Goal: Transaction & Acquisition: Purchase product/service

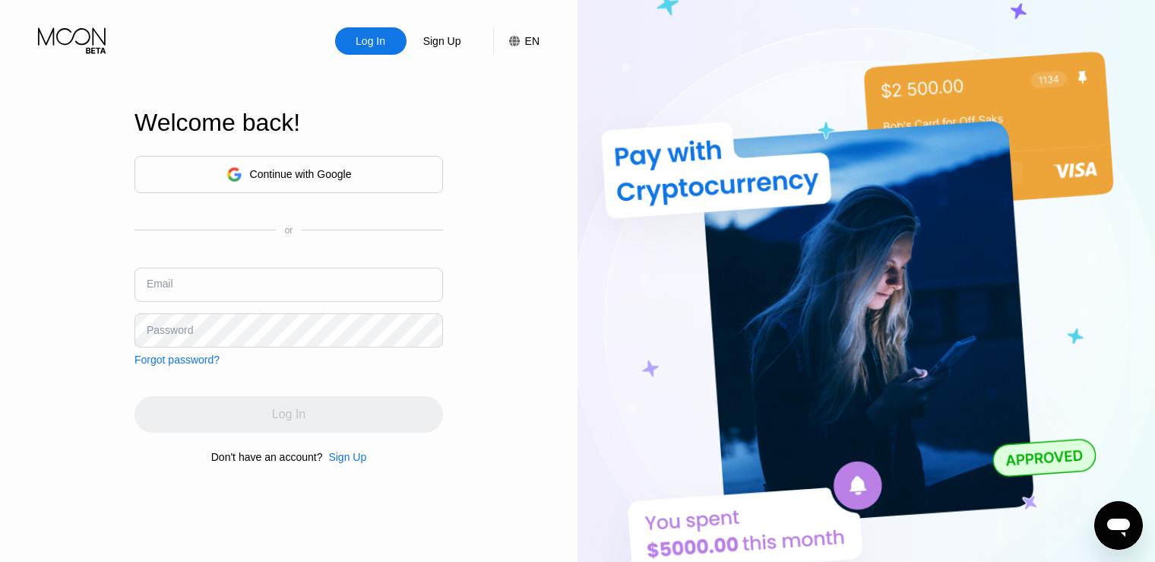
click at [232, 275] on input "text" at bounding box center [289, 285] width 309 height 34
paste input "[EMAIL_ADDRESS][DOMAIN_NAME]"
type input "[EMAIL_ADDRESS][DOMAIN_NAME]"
drag, startPoint x: 8, startPoint y: 261, endPoint x: 43, endPoint y: 295, distance: 48.9
click at [12, 271] on div "Log In Sign Up EN Language English Save Welcome back! Continue with Google or E…" at bounding box center [289, 309] width 578 height 618
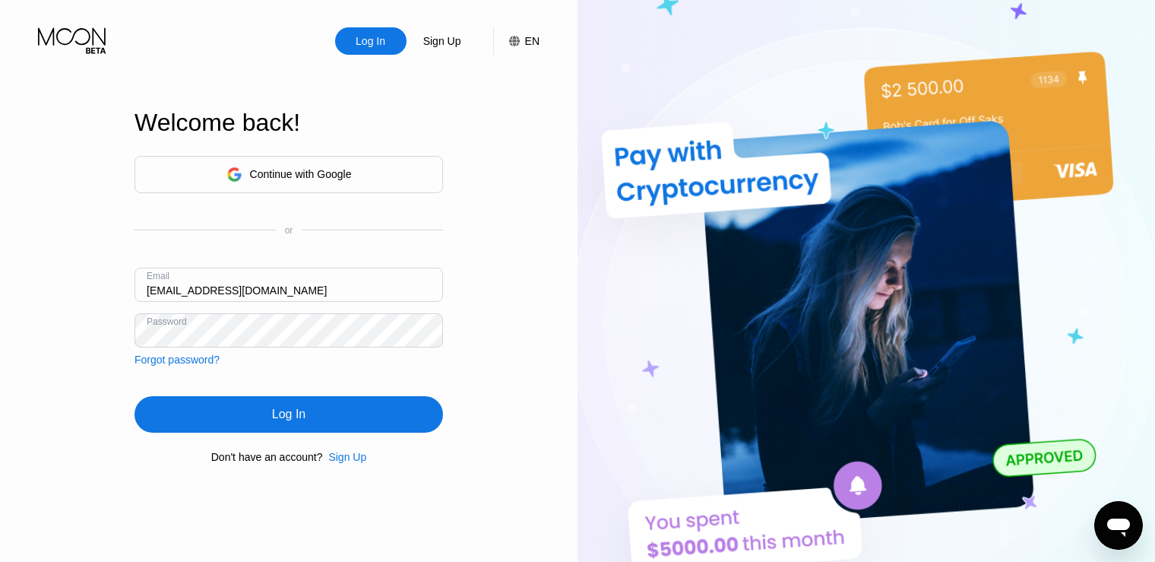
click at [329, 420] on div "Log In" at bounding box center [289, 414] width 309 height 36
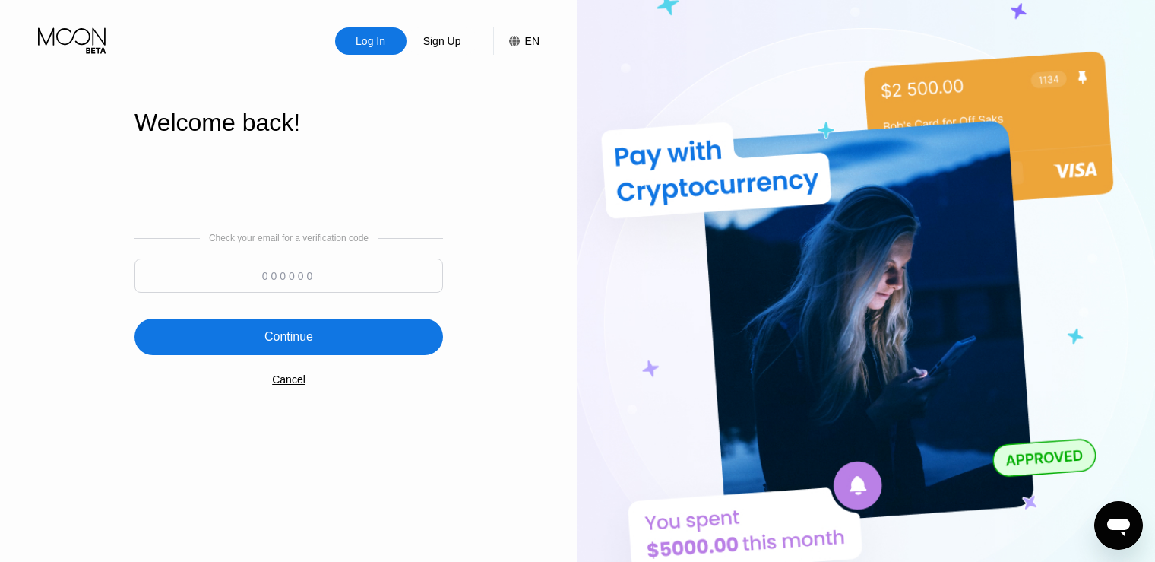
click at [331, 280] on input at bounding box center [289, 275] width 309 height 34
paste input "784642"
type input "784642"
click at [292, 337] on div "Continue" at bounding box center [289, 336] width 49 height 15
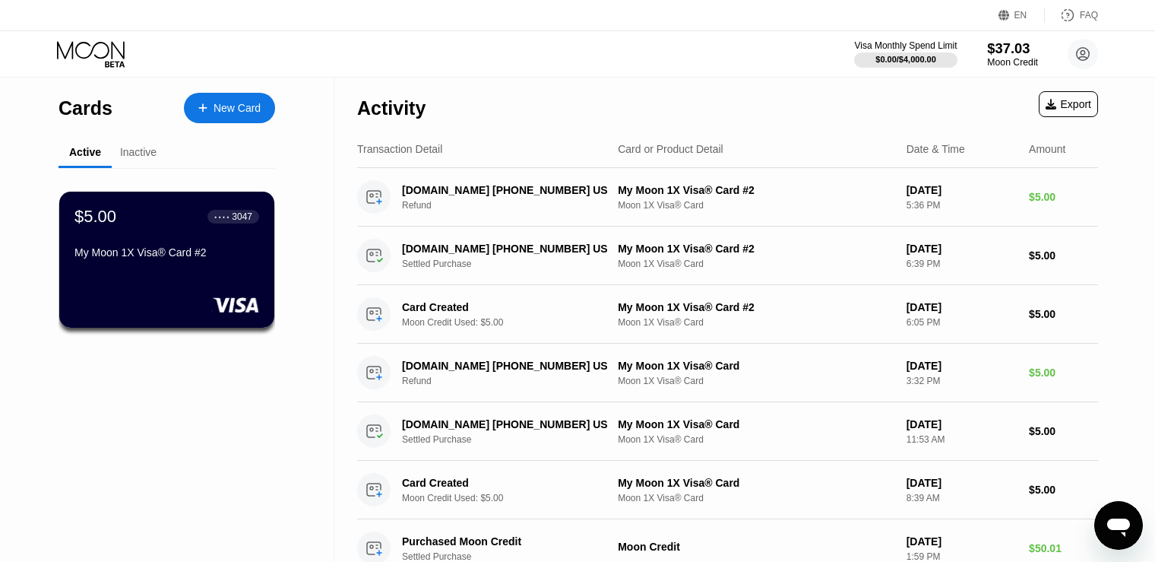
click at [1010, 49] on div "$37.03" at bounding box center [1012, 48] width 51 height 16
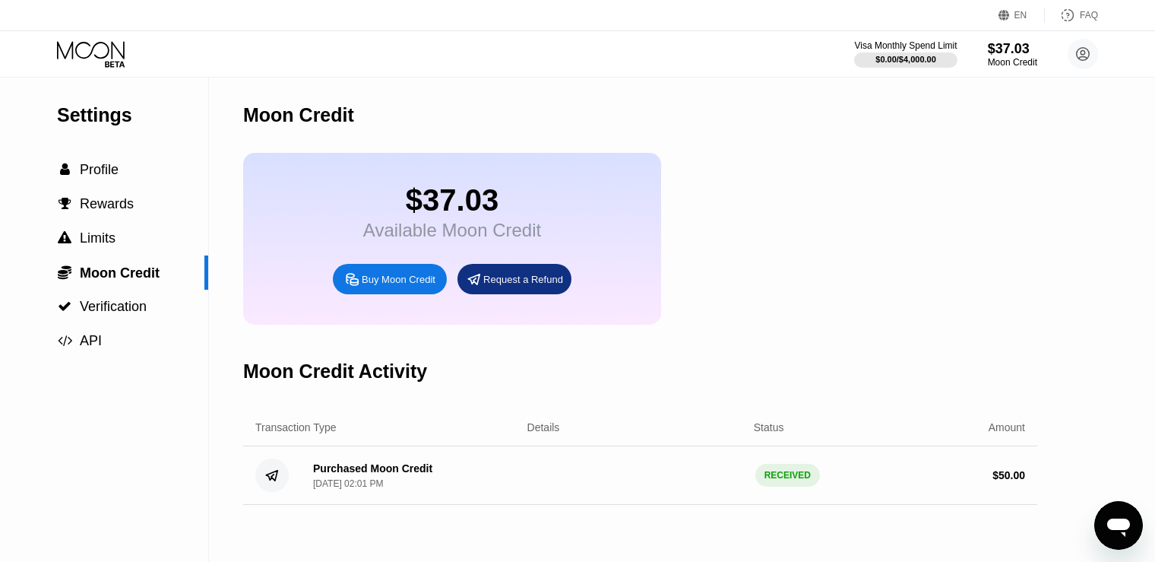
scroll to position [152, 0]
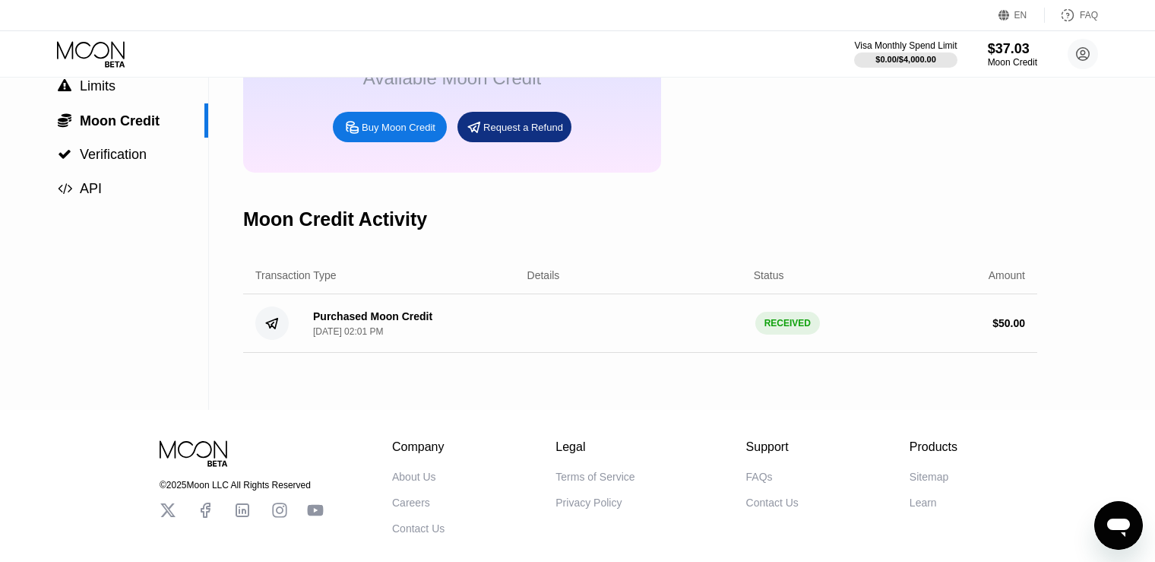
click at [382, 134] on div "Buy Moon Credit" at bounding box center [399, 127] width 74 height 13
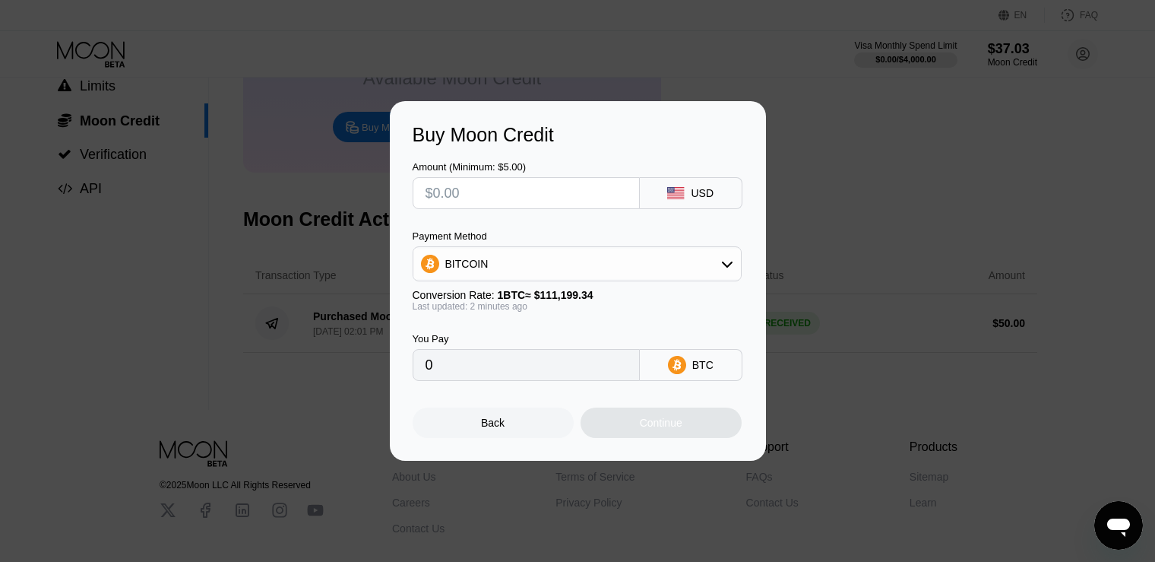
click at [720, 267] on div "BITCOIN" at bounding box center [578, 264] width 328 height 30
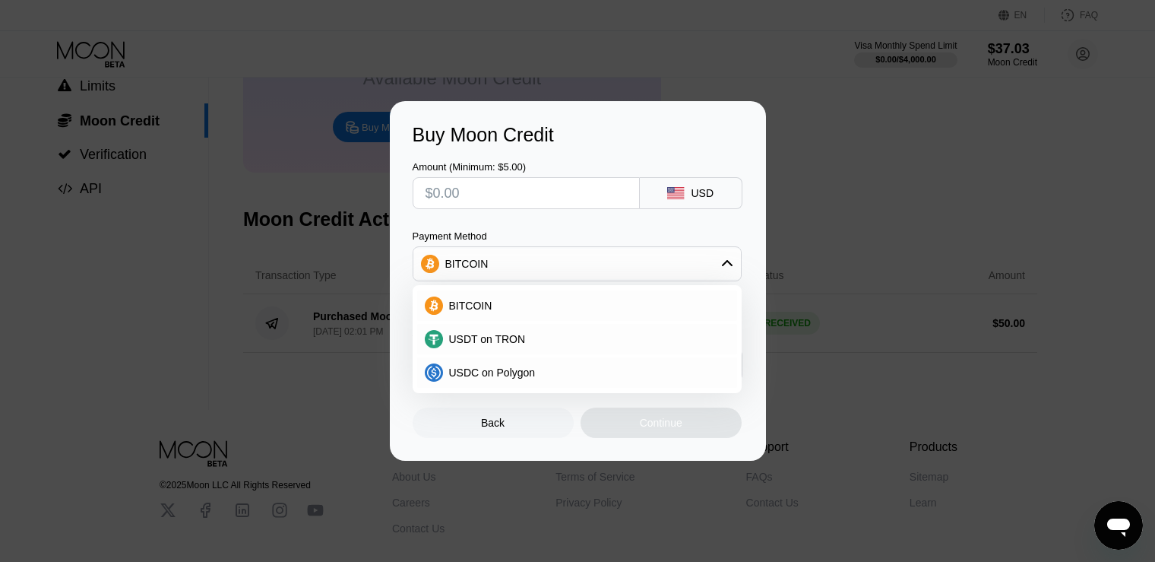
click at [881, 214] on div "Buy Moon Credit Amount (Minimum: $5.00) USD Payment Method BITCOIN BITCOIN USDT…" at bounding box center [577, 281] width 1155 height 360
click at [493, 429] on div "Back" at bounding box center [493, 423] width 24 height 12
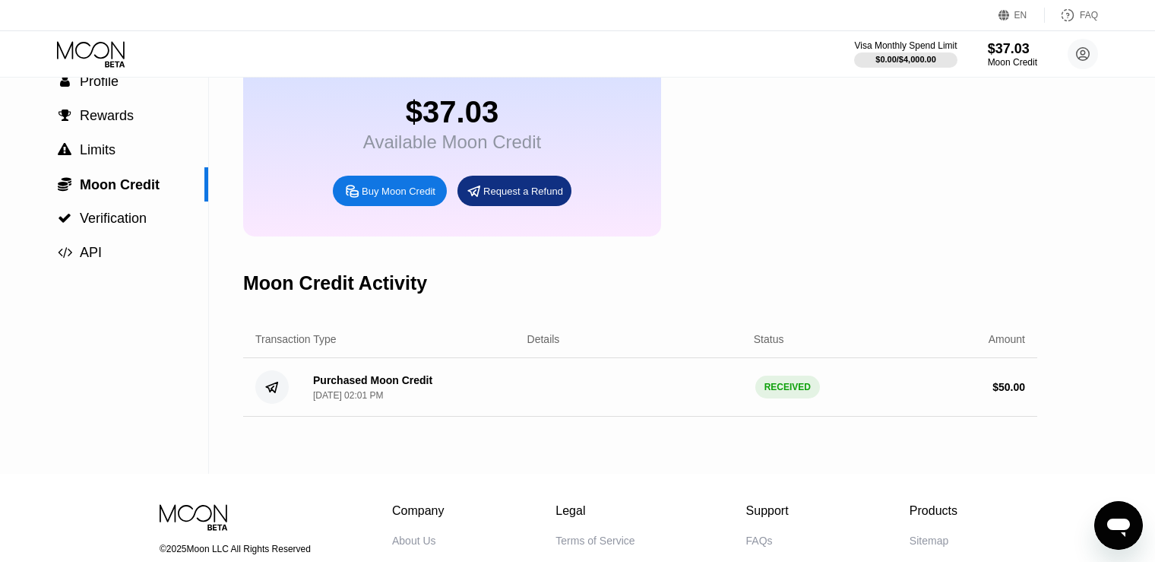
scroll to position [0, 0]
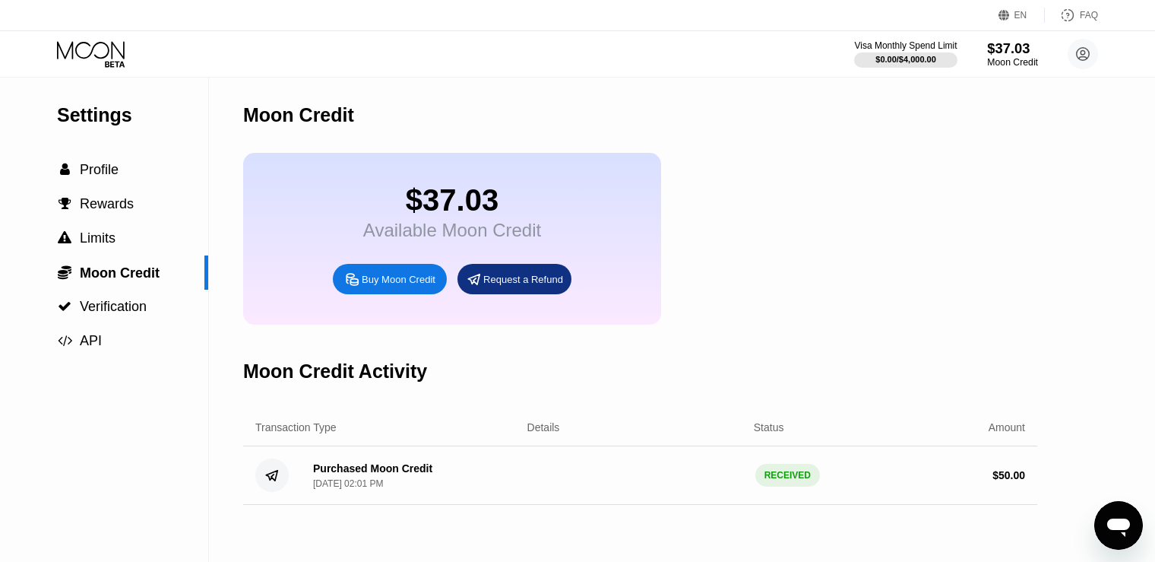
click at [1003, 49] on div "$37.03" at bounding box center [1012, 48] width 51 height 16
click at [79, 52] on icon at bounding box center [92, 54] width 71 height 27
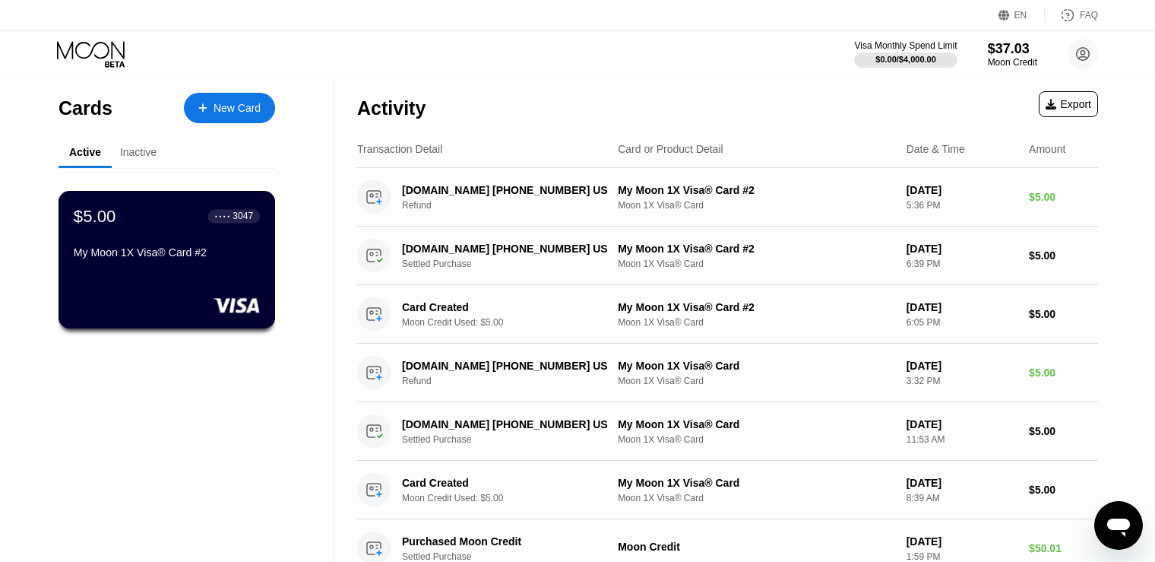
click at [239, 301] on rect at bounding box center [236, 304] width 47 height 15
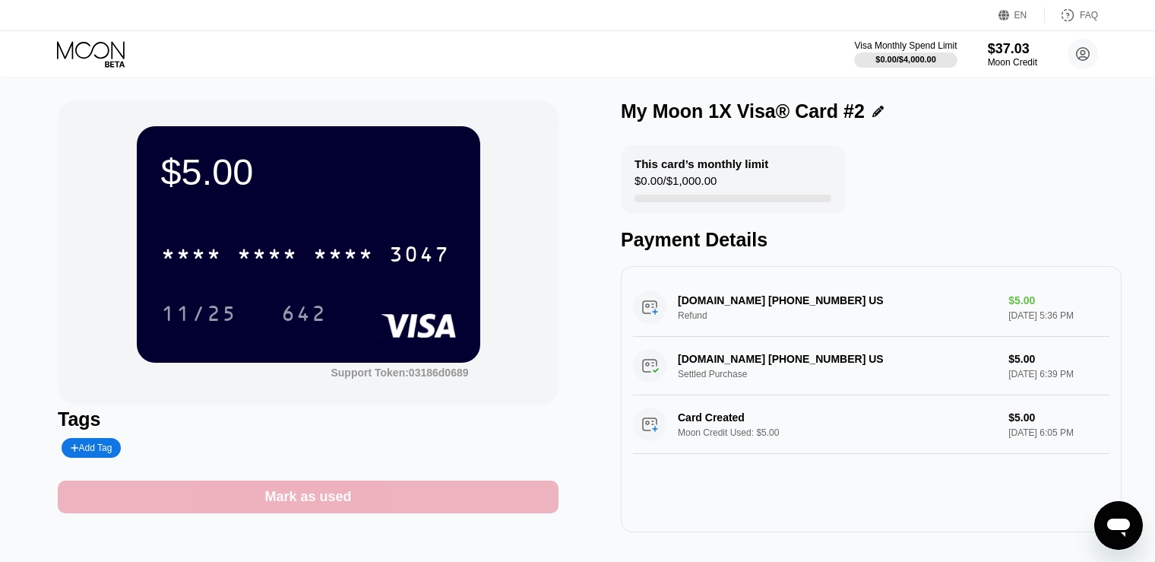
click at [299, 501] on div "Mark as used" at bounding box center [308, 496] width 87 height 17
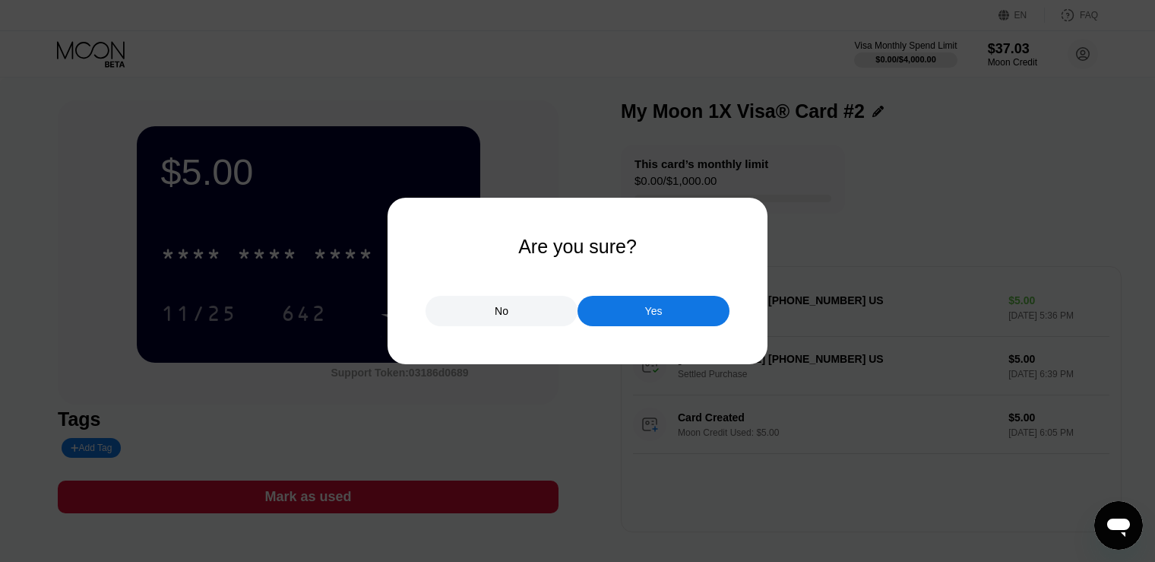
click at [638, 313] on div "Yes" at bounding box center [654, 311] width 152 height 30
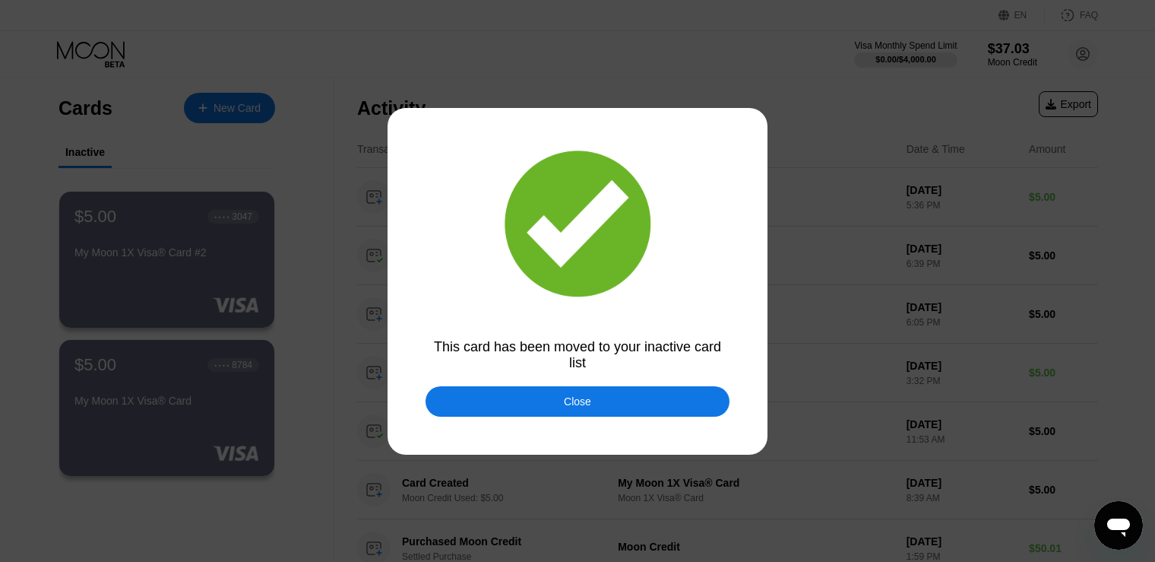
click at [589, 401] on div "Close" at bounding box center [577, 401] width 27 height 12
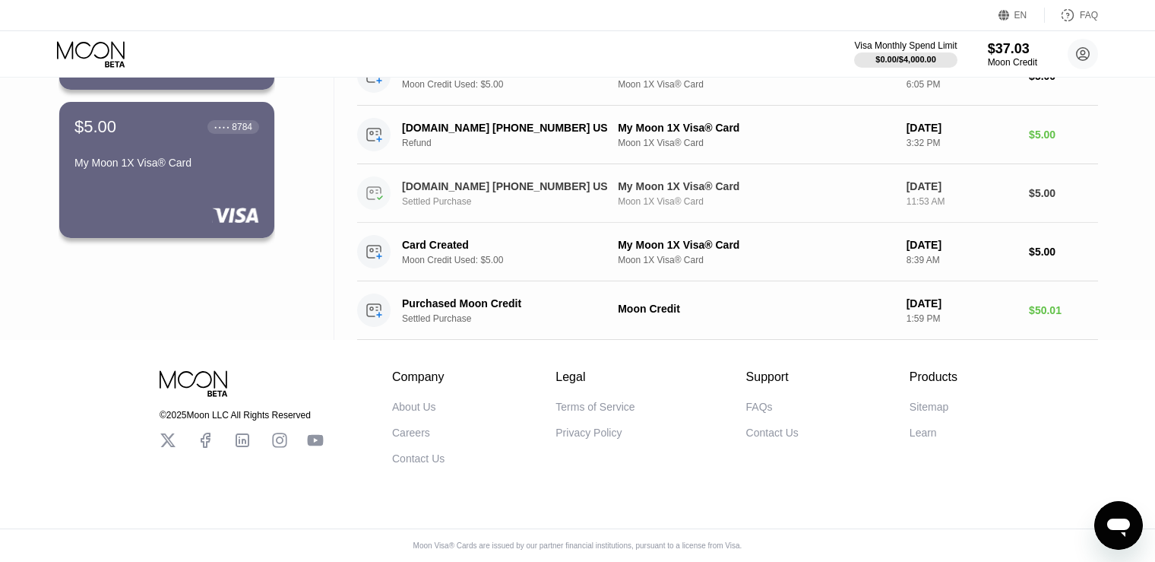
scroll to position [248, 0]
click at [379, 312] on icon at bounding box center [379, 314] width 5 height 5
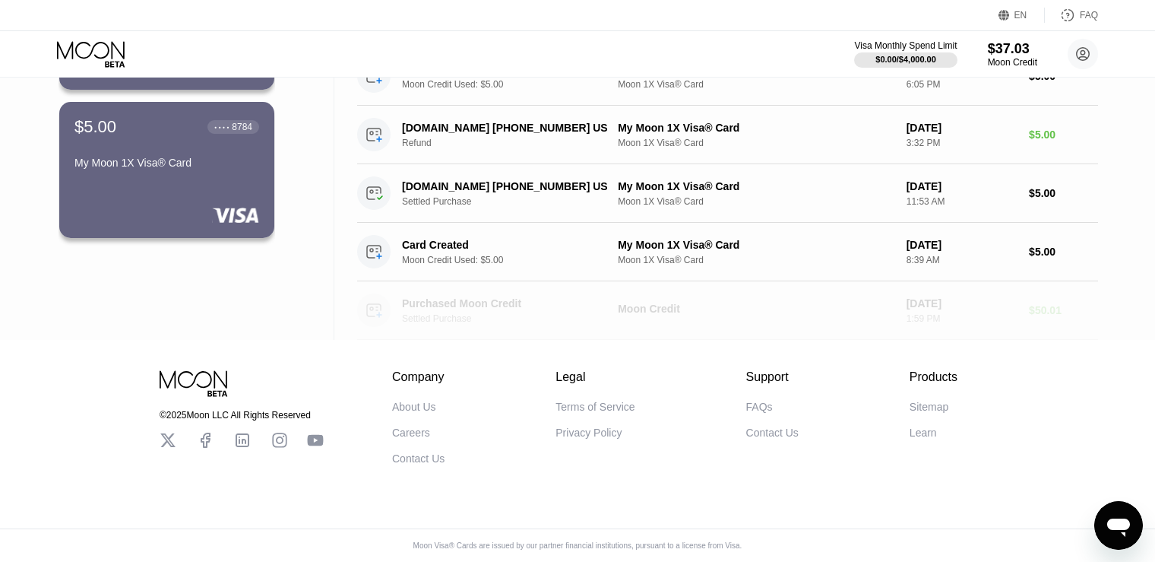
click at [379, 312] on icon at bounding box center [379, 314] width 5 height 5
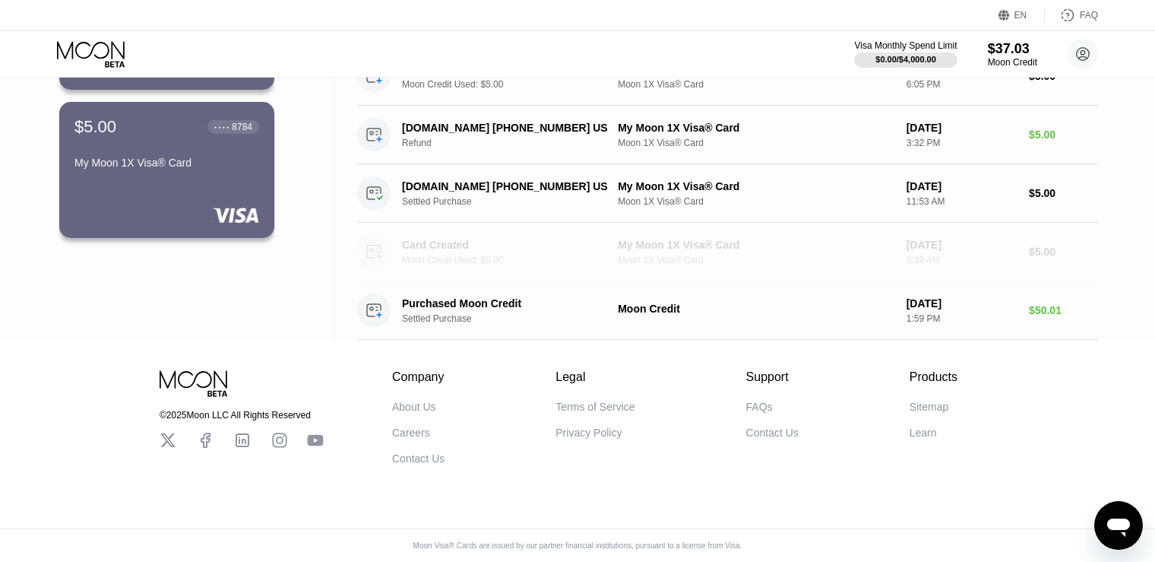
click at [425, 239] on div "Card Created" at bounding box center [506, 245] width 208 height 12
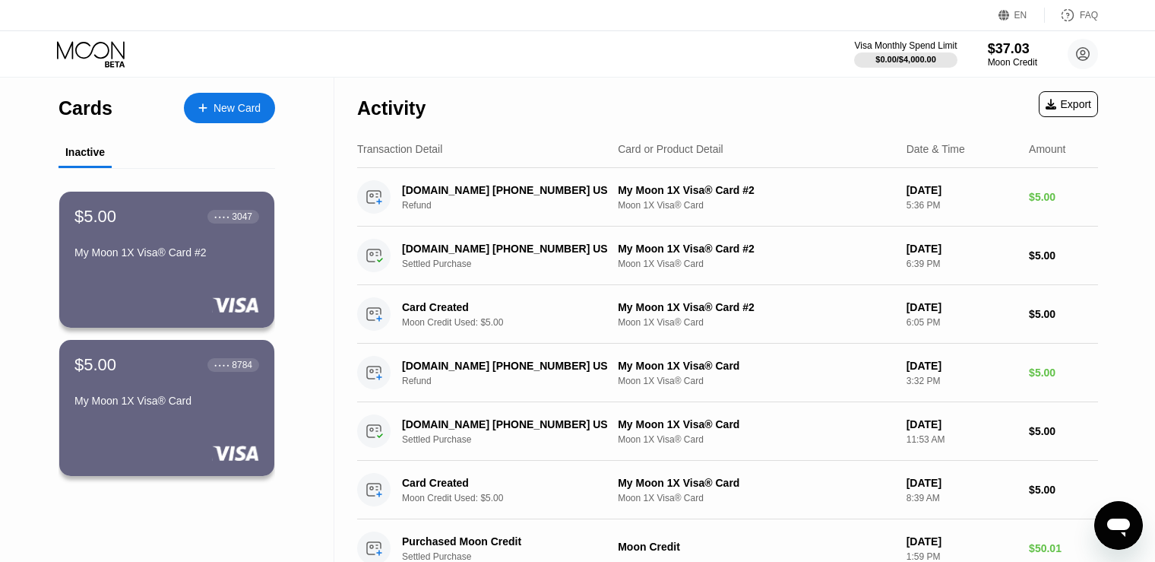
click at [213, 116] on div "New Card" at bounding box center [229, 108] width 91 height 30
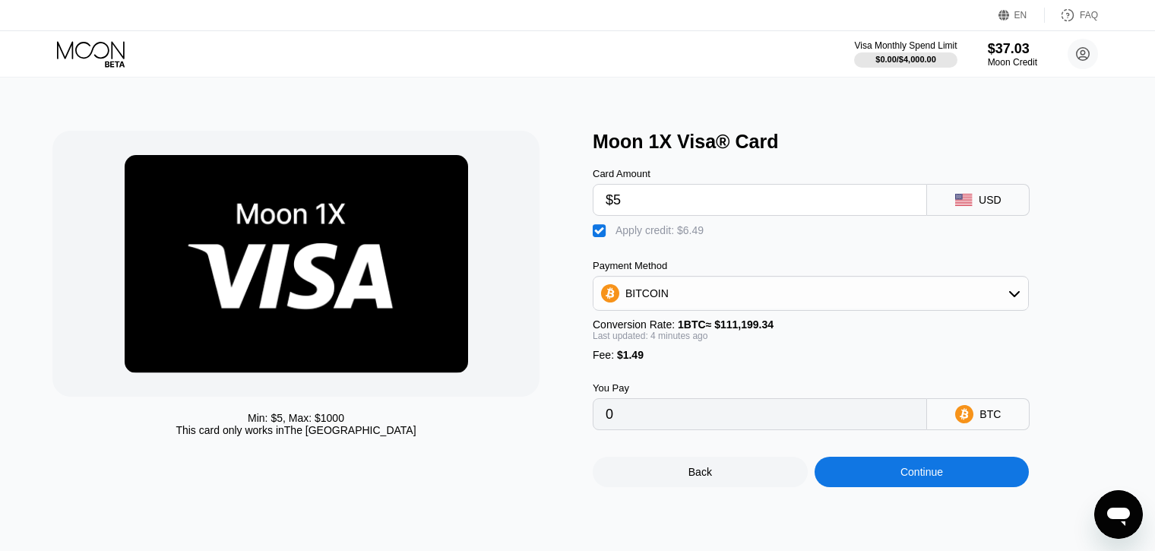
click at [599, 237] on div "" at bounding box center [600, 230] width 15 height 15
click at [599, 237] on div "" at bounding box center [600, 230] width 15 height 15
type input "0"
click at [762, 308] on div "BITCOIN" at bounding box center [811, 293] width 435 height 30
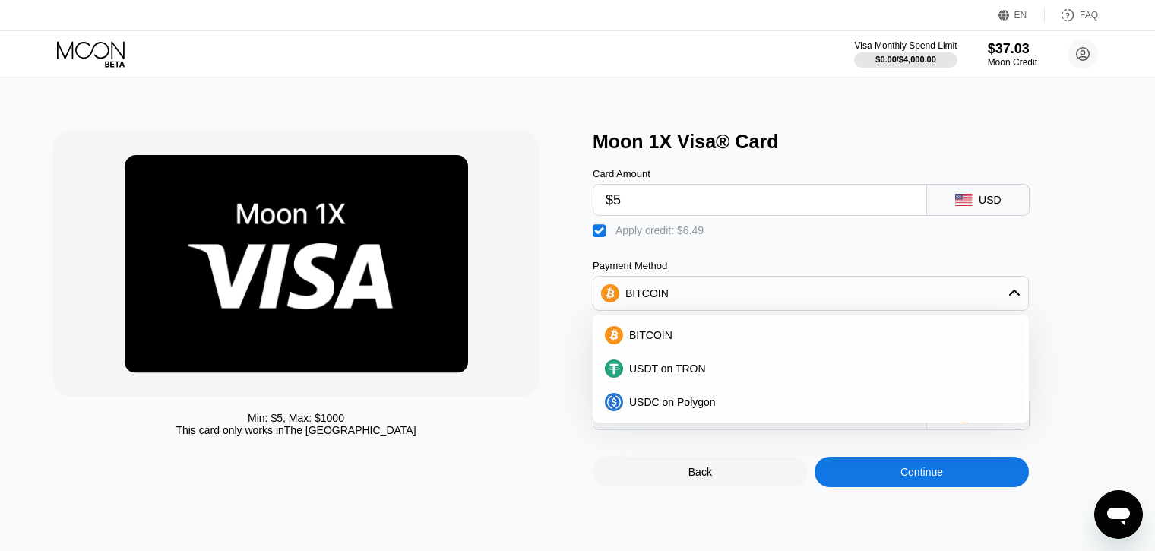
click at [762, 308] on div "BITCOIN" at bounding box center [811, 293] width 435 height 30
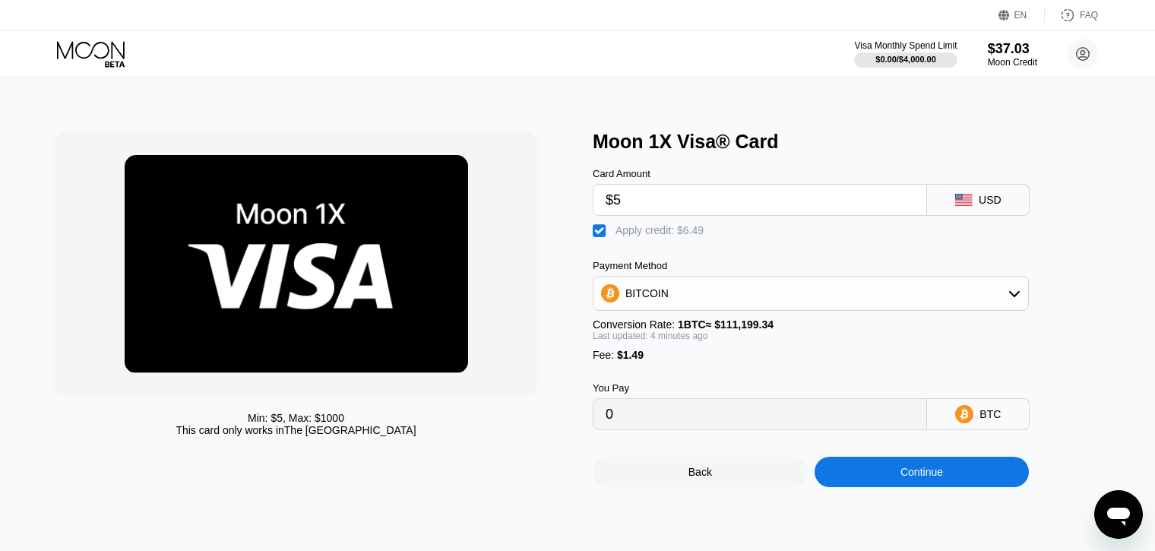
click at [1086, 283] on div "Moon 1X Visa® Card Card Amount $5 USD  Apply credit: $6.49 Payment Method BITC…" at bounding box center [855, 309] width 525 height 357
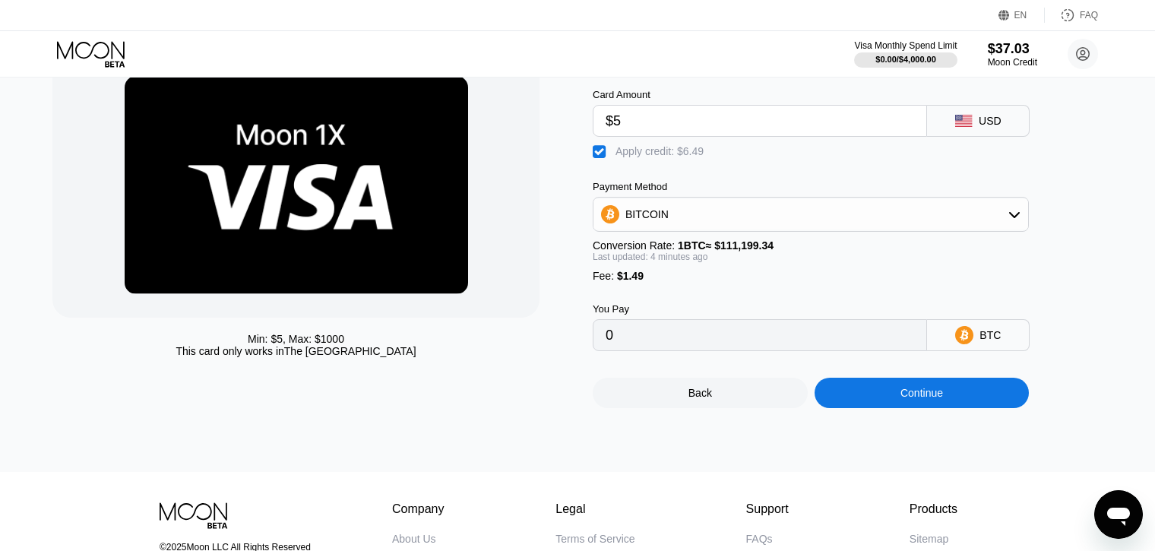
scroll to position [152, 0]
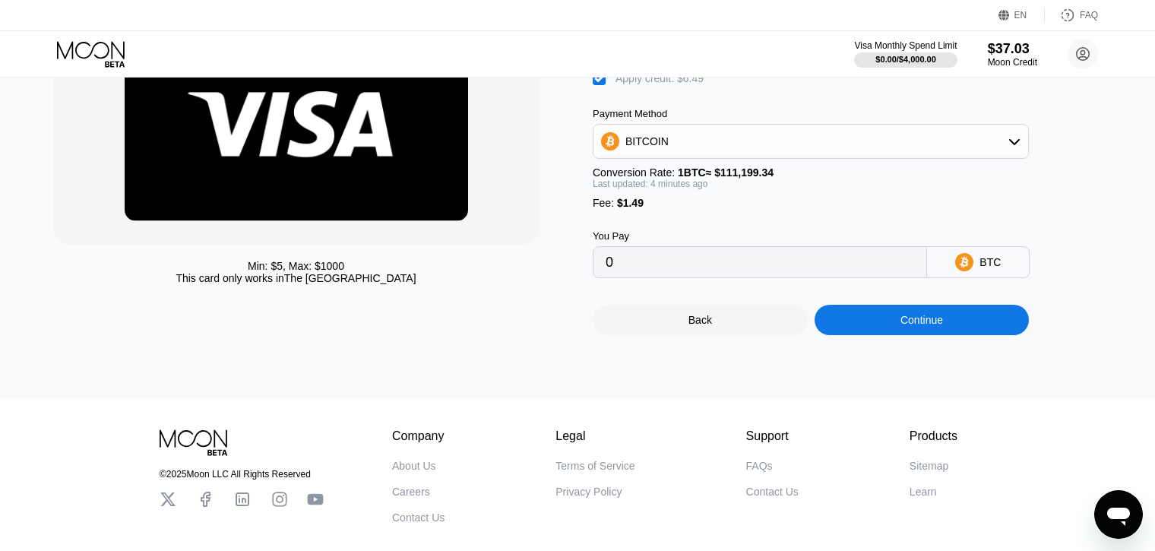
click at [898, 335] on div "Continue" at bounding box center [922, 320] width 215 height 30
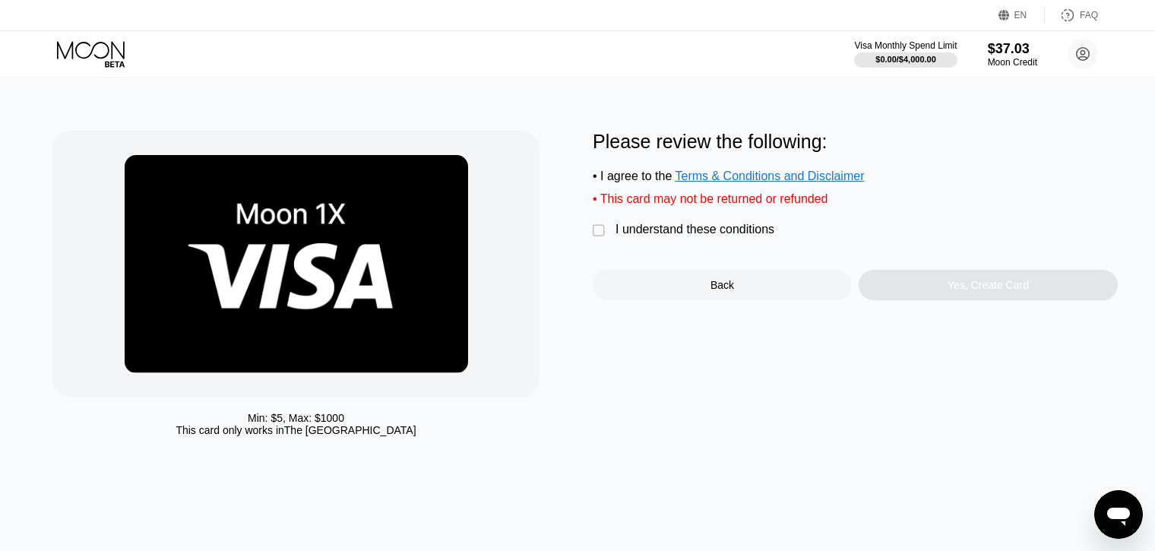
click at [604, 239] on div "" at bounding box center [600, 230] width 15 height 15
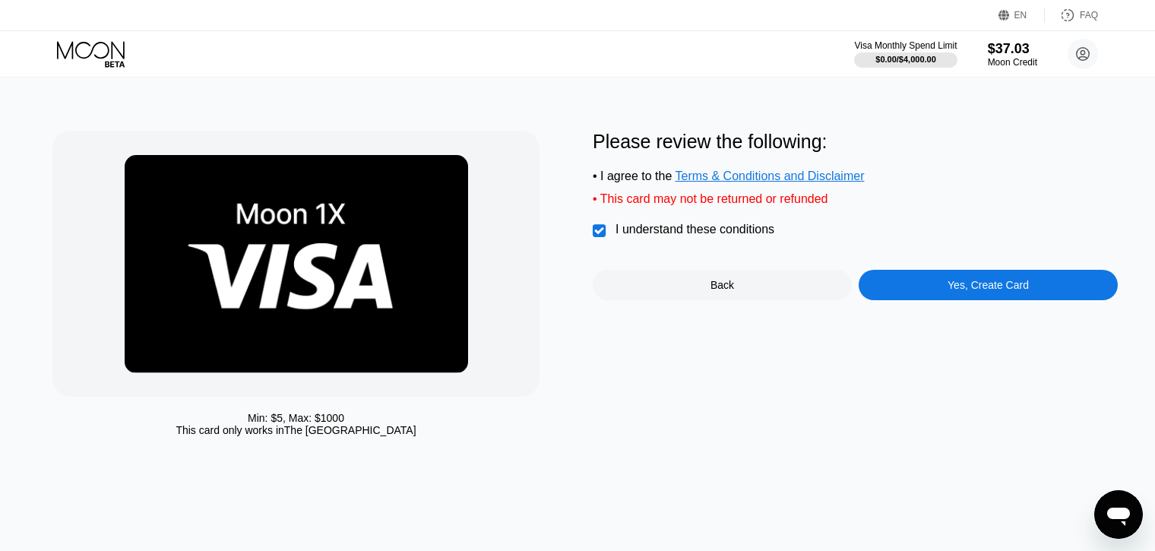
click at [937, 298] on div "Yes, Create Card" at bounding box center [988, 285] width 259 height 30
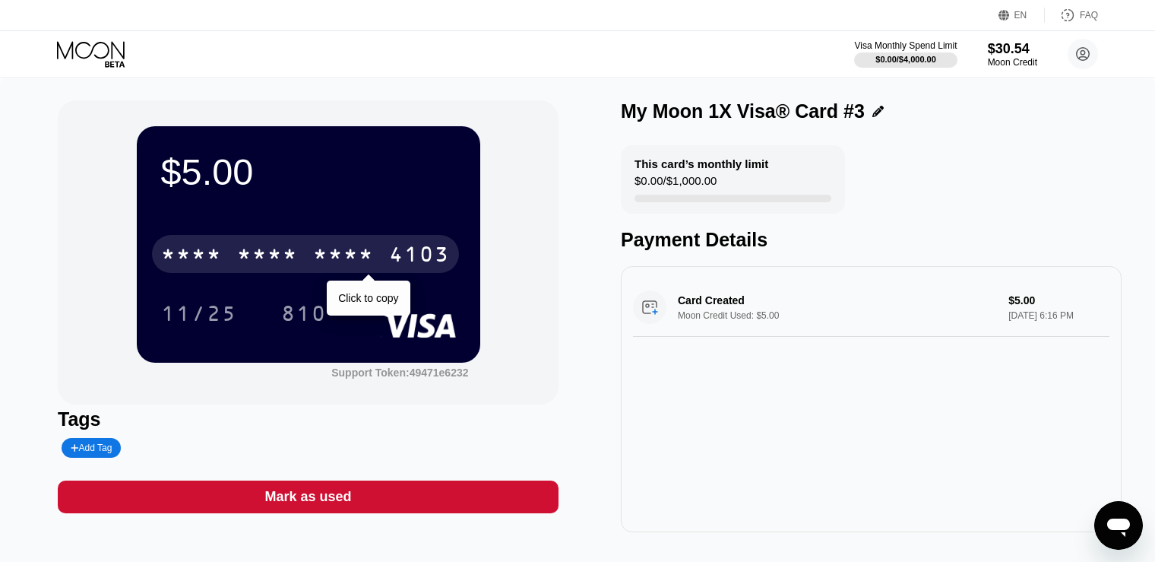
click at [405, 265] on div "4103" at bounding box center [419, 256] width 61 height 24
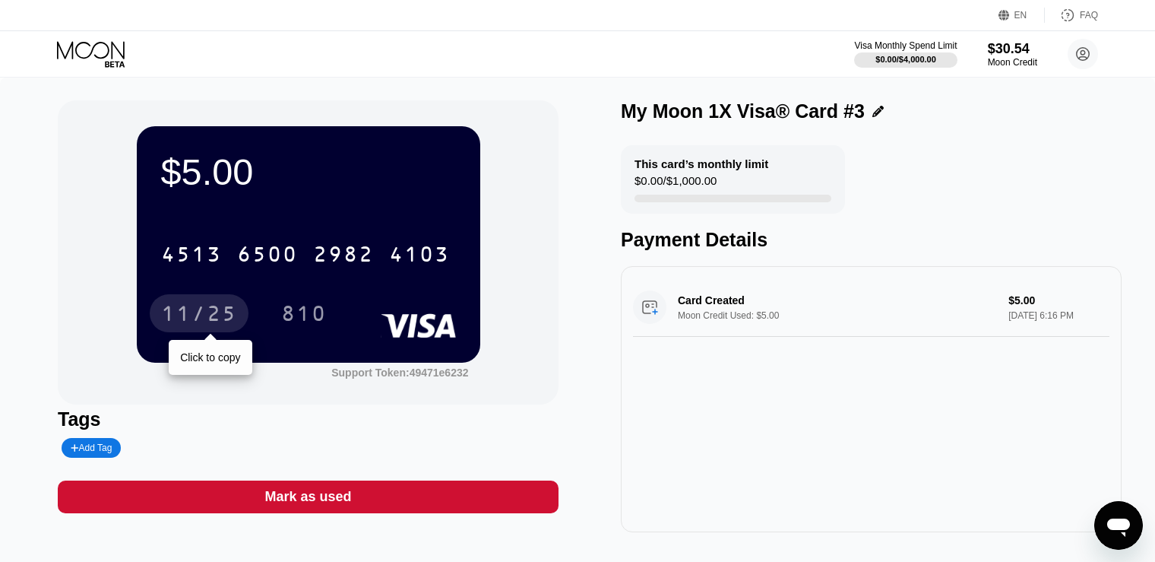
click at [197, 316] on div "11/25" at bounding box center [199, 315] width 76 height 24
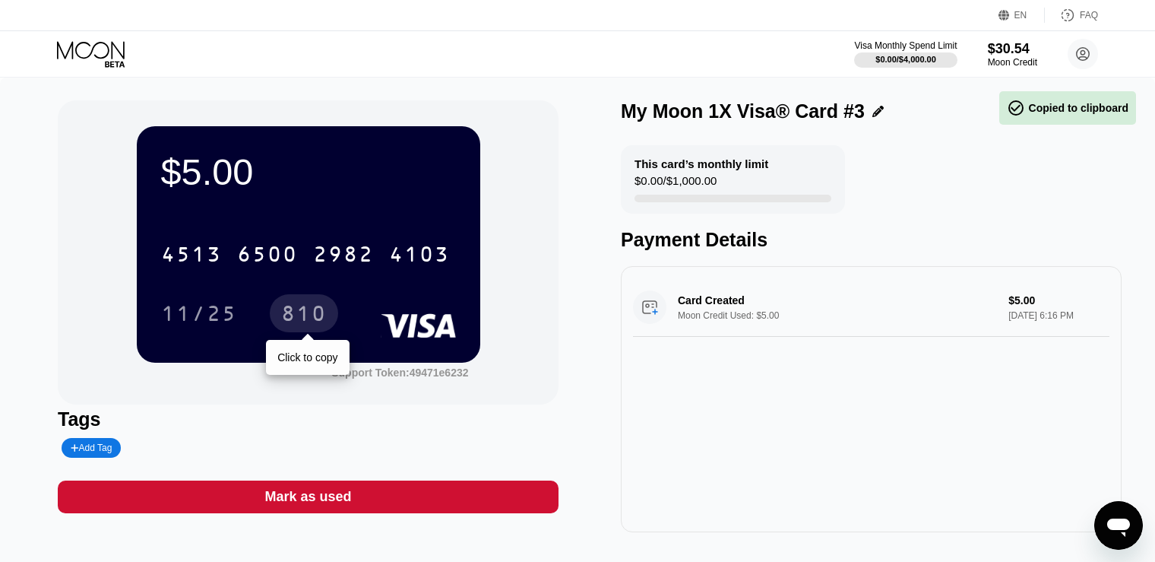
click at [307, 322] on div "810" at bounding box center [304, 315] width 46 height 24
